Goal: Find specific page/section: Find specific page/section

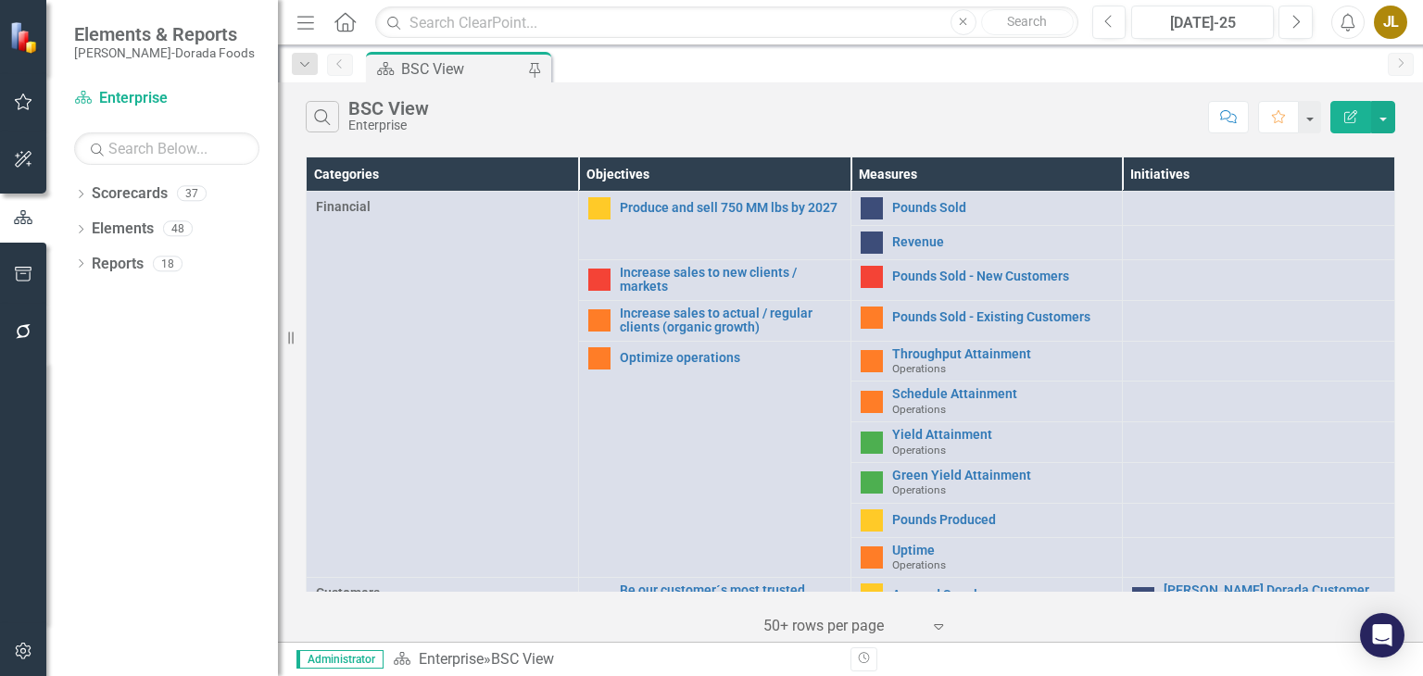
click at [71, 183] on div "Dropdown Scorecards 37 Dropdown Enterprise Dropdown OKC Beef - OKC Fresh Beef -…" at bounding box center [162, 427] width 232 height 497
click at [78, 188] on div "Dropdown" at bounding box center [80, 196] width 13 height 16
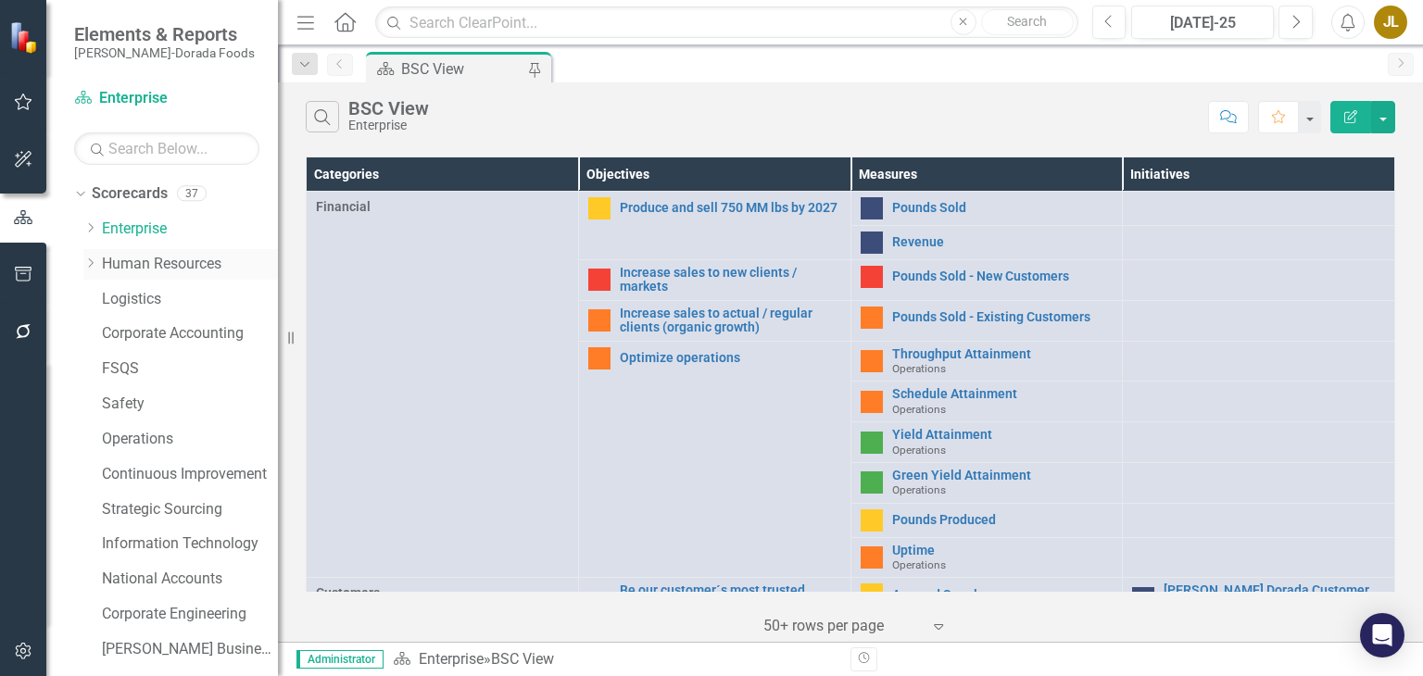
click at [174, 266] on link "Human Resources" at bounding box center [190, 264] width 176 height 21
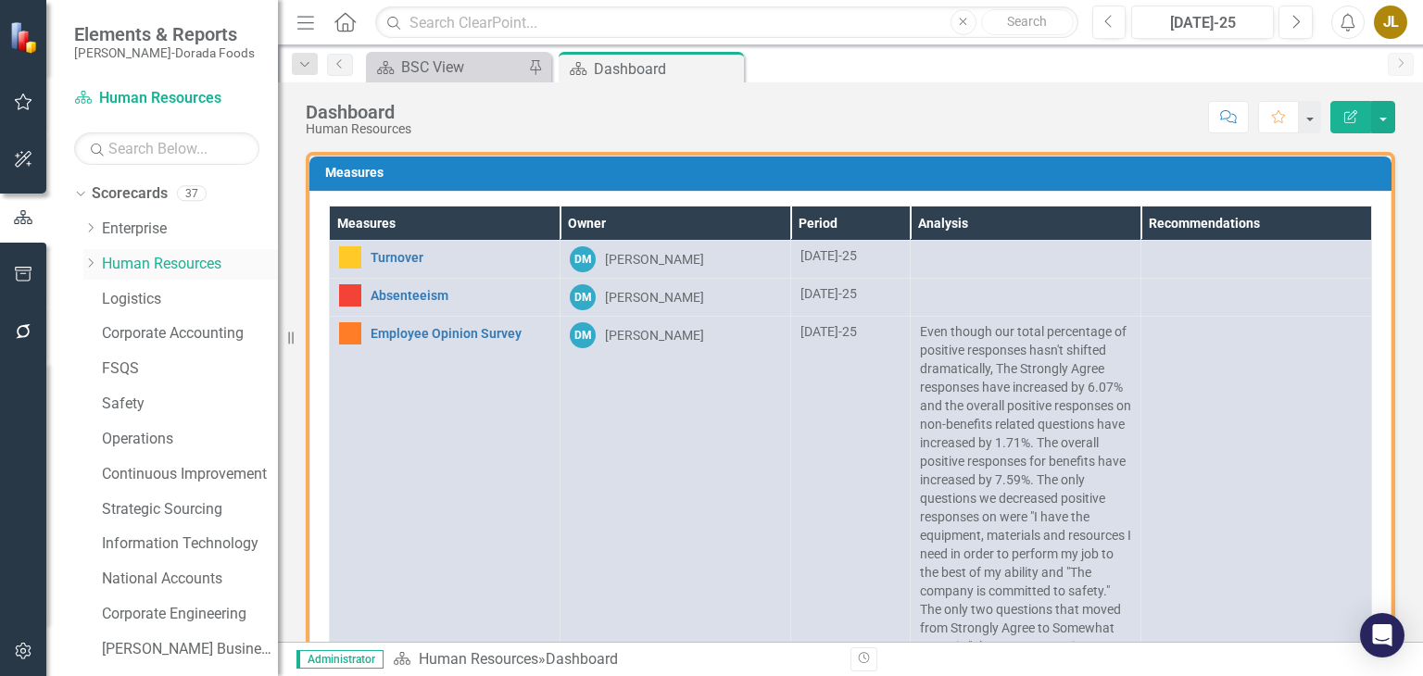
click at [91, 259] on icon "Dropdown" at bounding box center [90, 262] width 14 height 11
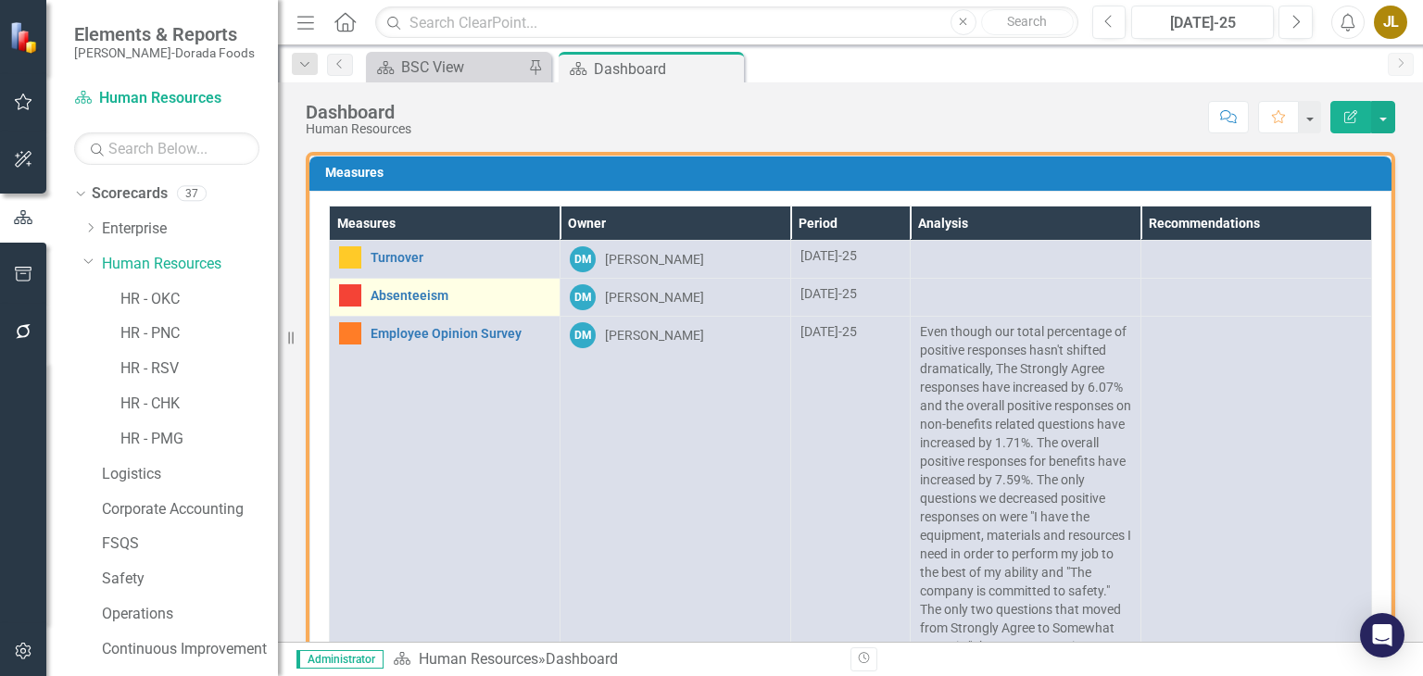
click at [408, 302] on div "Absenteeism" at bounding box center [444, 295] width 211 height 22
click at [441, 299] on link "Absenteeism" at bounding box center [460, 296] width 180 height 14
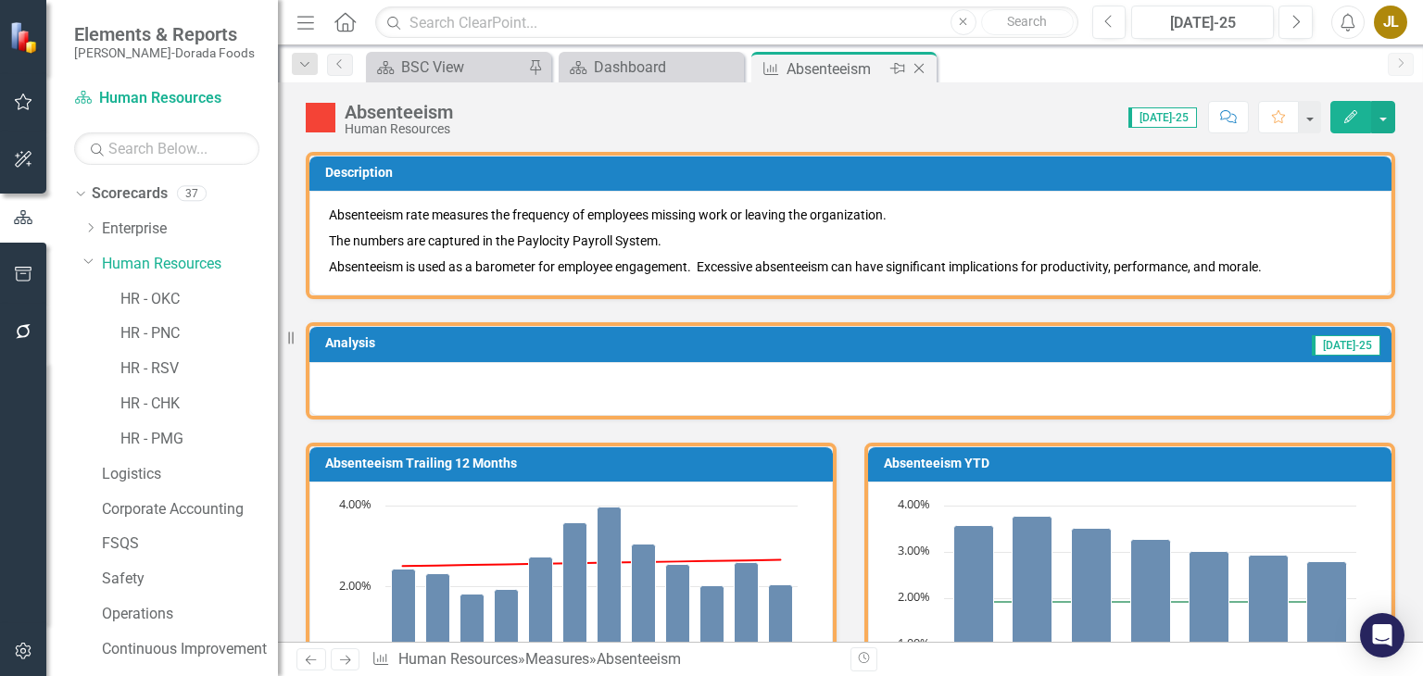
click at [916, 66] on icon at bounding box center [919, 69] width 10 height 10
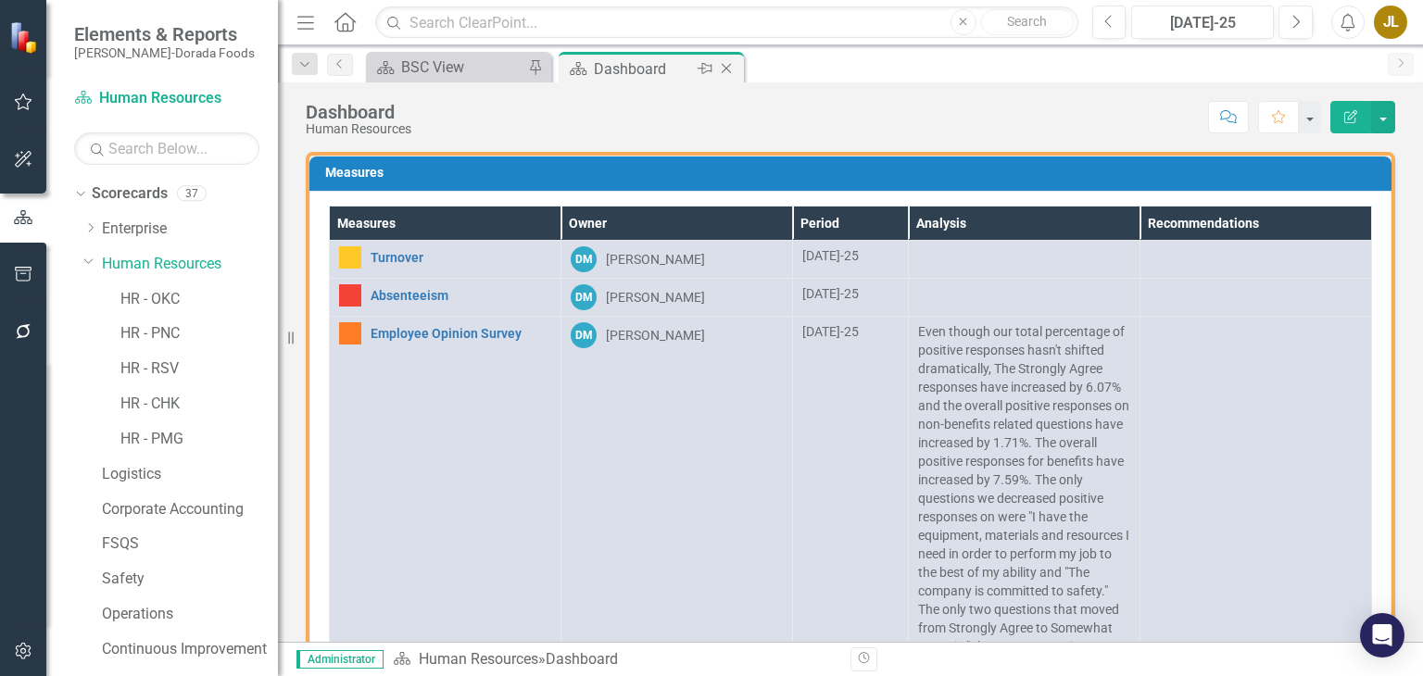
click at [727, 68] on icon "Close" at bounding box center [726, 68] width 19 height 15
